Goal: Entertainment & Leisure: Consume media (video, audio)

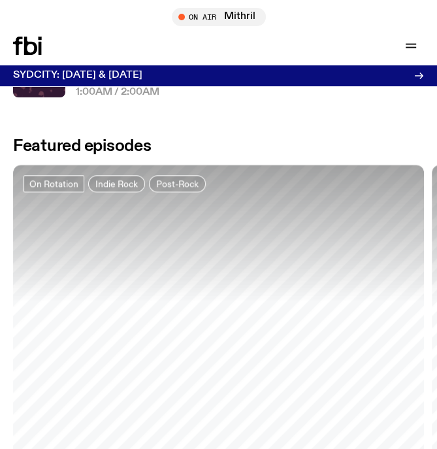
scroll to position [614, 0]
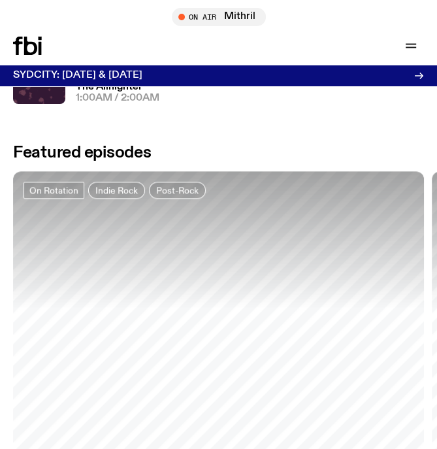
click at [409, 42] on icon "button" at bounding box center [411, 46] width 16 height 16
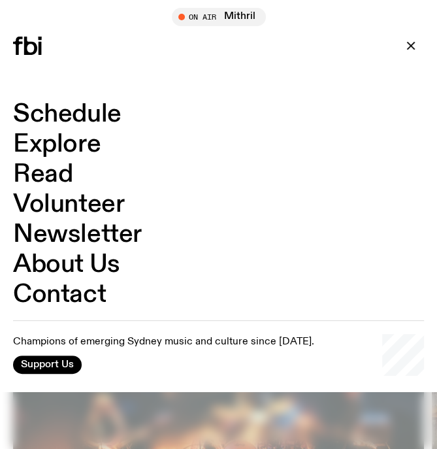
click at [56, 112] on link "Schedule" at bounding box center [67, 114] width 108 height 25
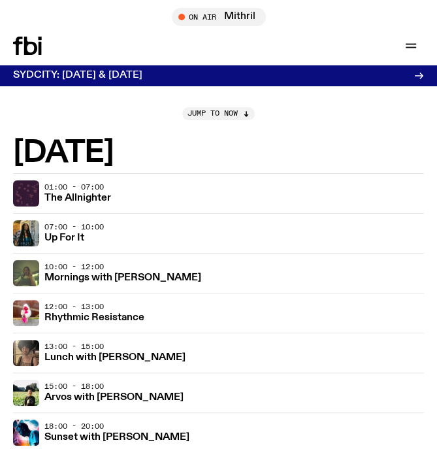
click at [152, 278] on h3 "Mornings with [PERSON_NAME]" at bounding box center [122, 278] width 157 height 10
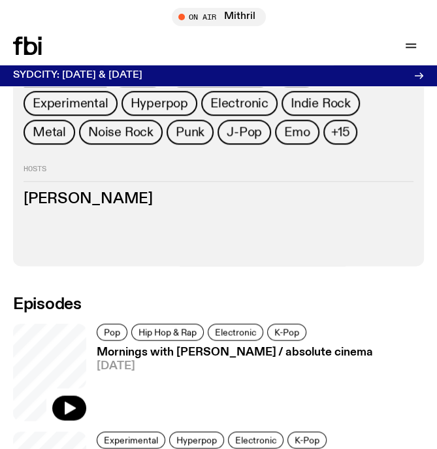
scroll to position [765, 0]
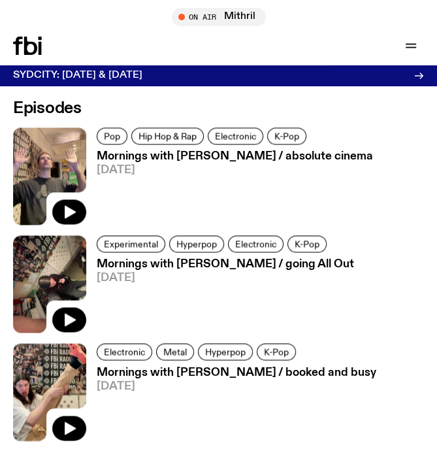
click at [84, 212] on button "button" at bounding box center [69, 211] width 34 height 25
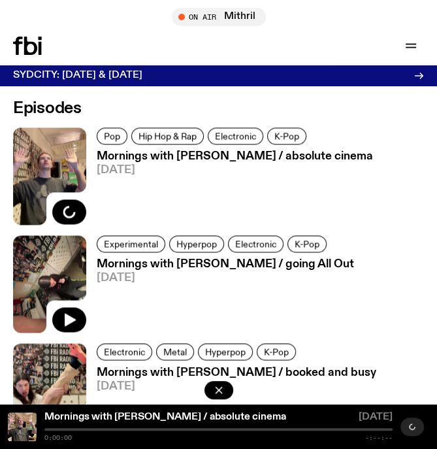
click at [216, 158] on h3 "Mornings with [PERSON_NAME] / absolute cinema" at bounding box center [235, 156] width 276 height 11
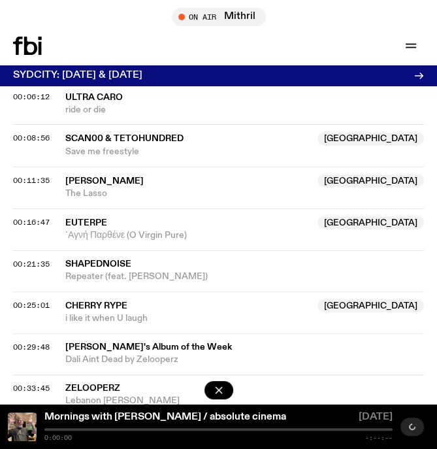
scroll to position [940, 0]
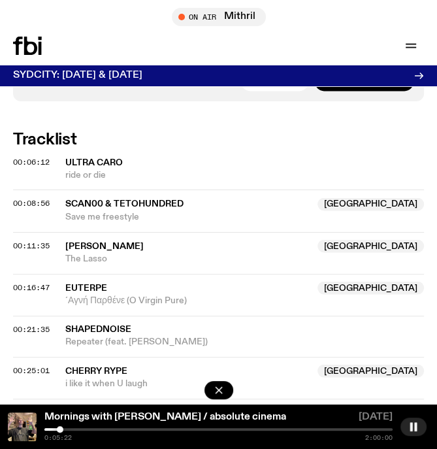
click at [413, 421] on button "button" at bounding box center [414, 427] width 26 height 18
